Goal: Check status

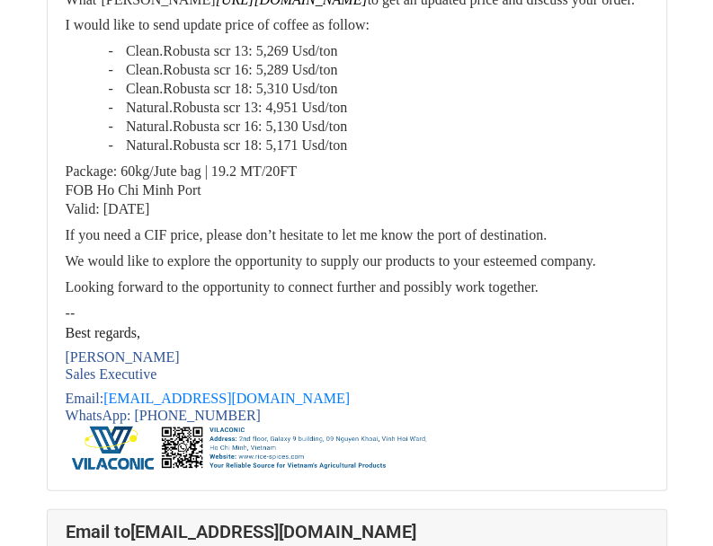
scroll to position [3685, 0]
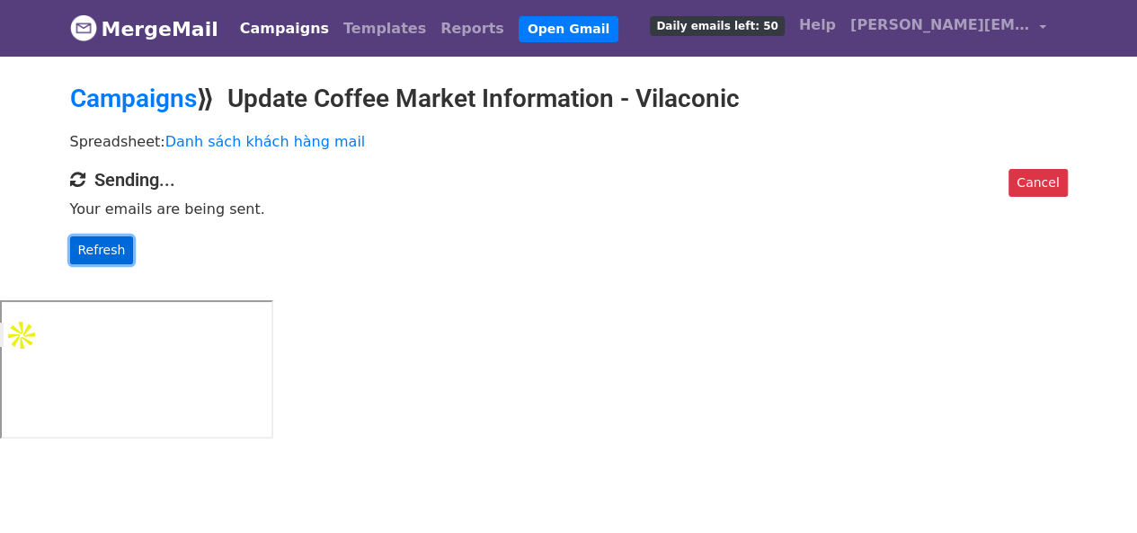
click at [101, 250] on link "Refresh" at bounding box center [102, 250] width 64 height 28
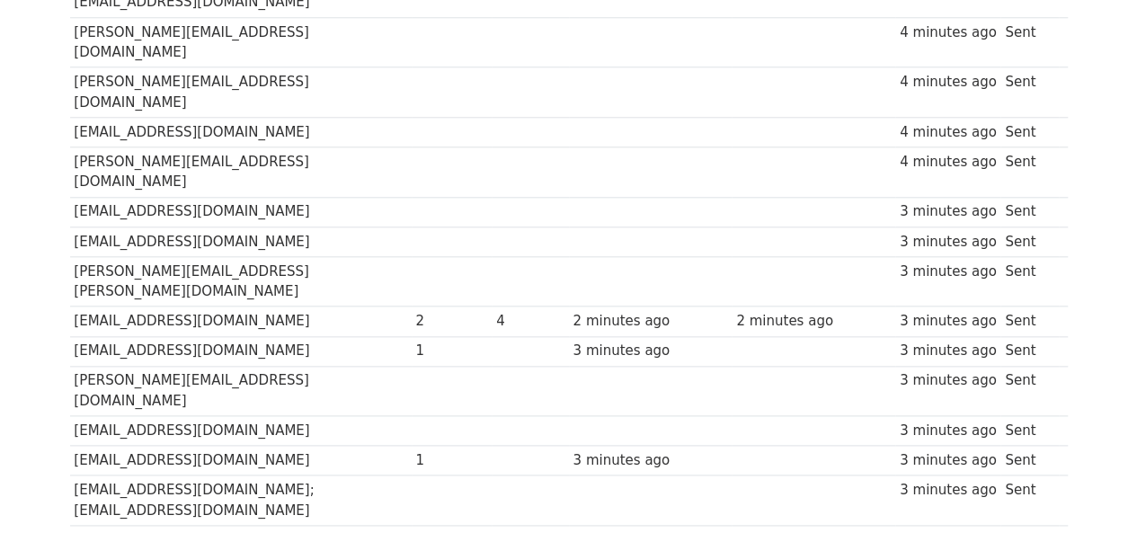
scroll to position [916, 0]
